Goal: Information Seeking & Learning: Learn about a topic

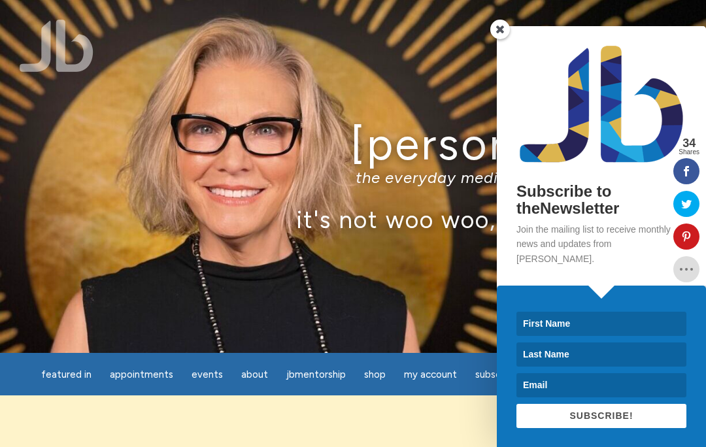
click at [504, 37] on span at bounding box center [500, 30] width 20 height 20
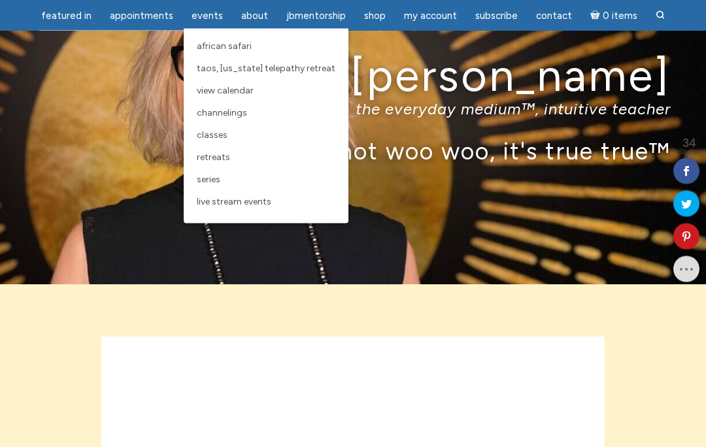
scroll to position [69, 0]
click at [298, 71] on span "Taos, [US_STATE] Telepathy Retreat" at bounding box center [266, 68] width 139 height 11
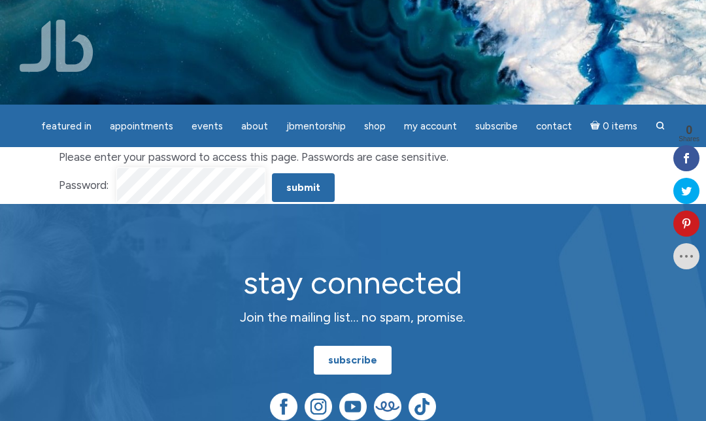
click at [304, 188] on input "Submit" at bounding box center [303, 187] width 63 height 29
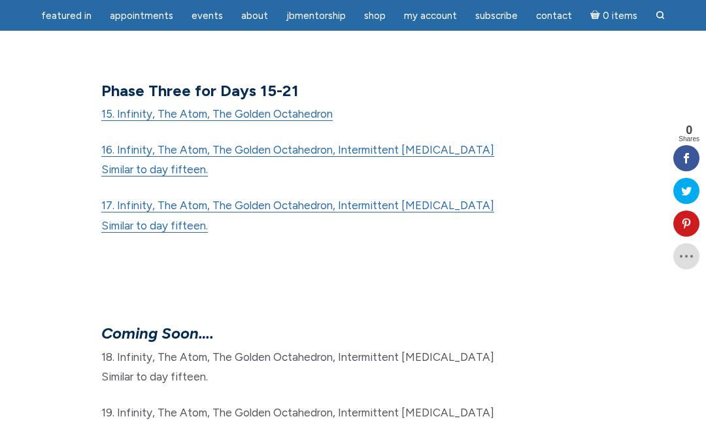
scroll to position [1389, 0]
click at [158, 163] on link "Similar to day fifteen." at bounding box center [154, 170] width 107 height 14
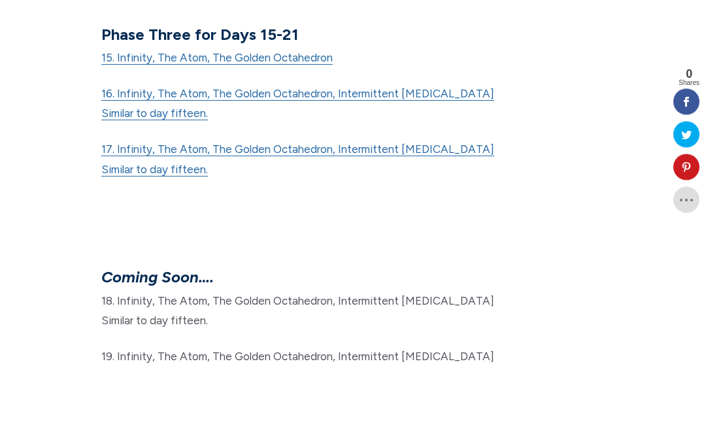
scroll to position [1447, 0]
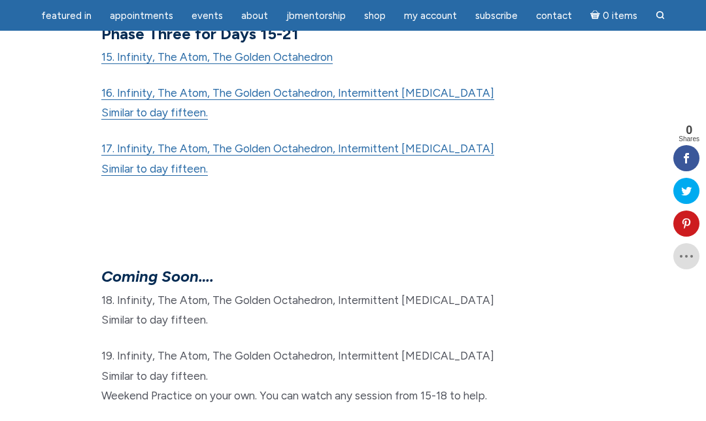
click at [322, 142] on link "17. Infinity, The Atom, The Golden Octahedron, Intermittent [MEDICAL_DATA]" at bounding box center [297, 149] width 393 height 14
